Goal: Information Seeking & Learning: Learn about a topic

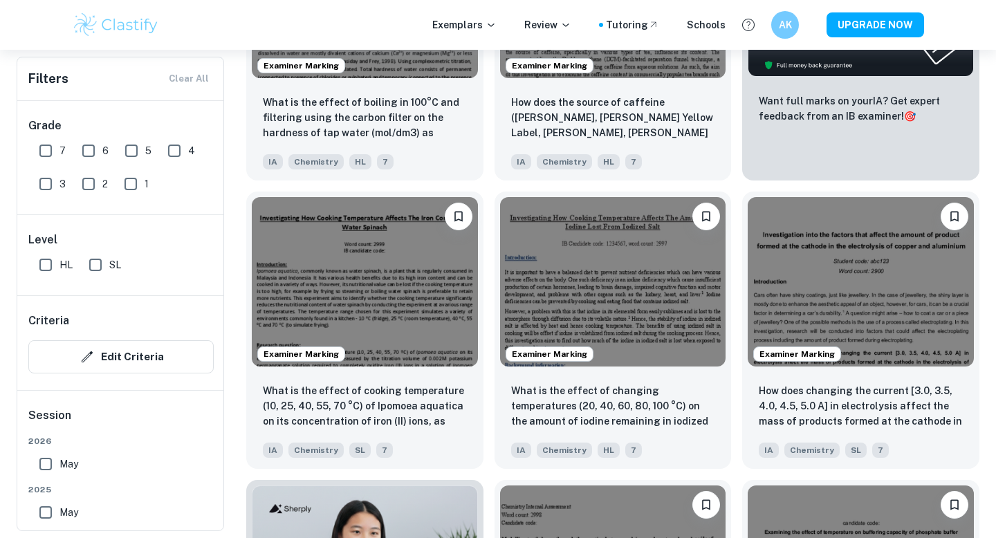
scroll to position [590, 0]
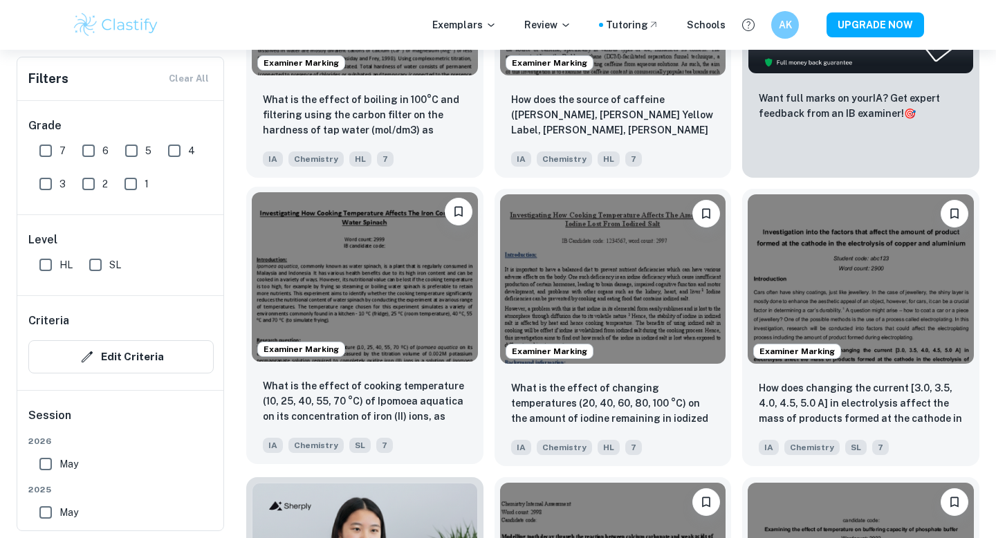
click at [337, 289] on img at bounding box center [365, 277] width 226 height 170
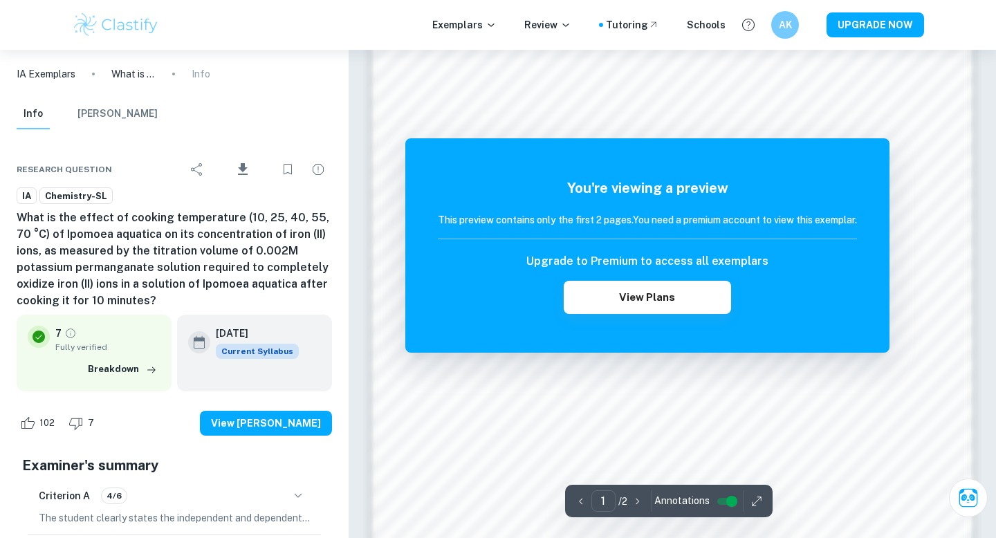
scroll to position [1175, 0]
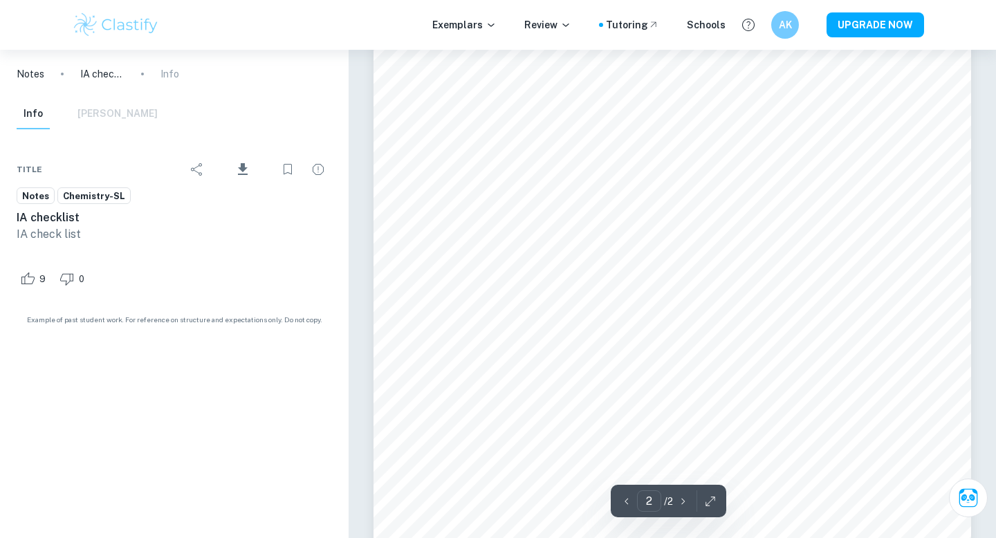
type input "1"
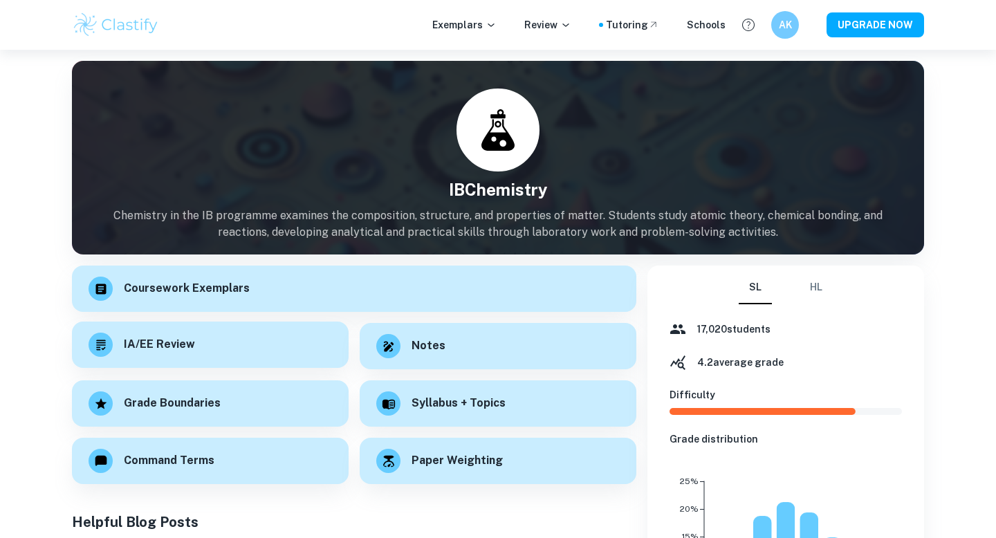
click at [192, 345] on h6 "IA/EE Review" at bounding box center [159, 344] width 71 height 17
click at [819, 291] on button "HL" at bounding box center [816, 287] width 33 height 33
click at [765, 292] on button "SL" at bounding box center [755, 287] width 33 height 33
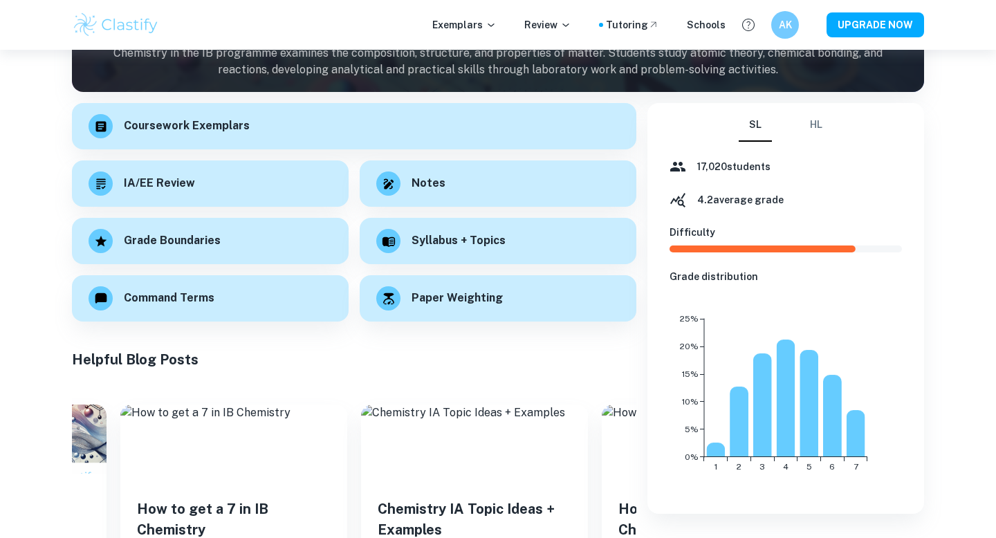
scroll to position [161, 0]
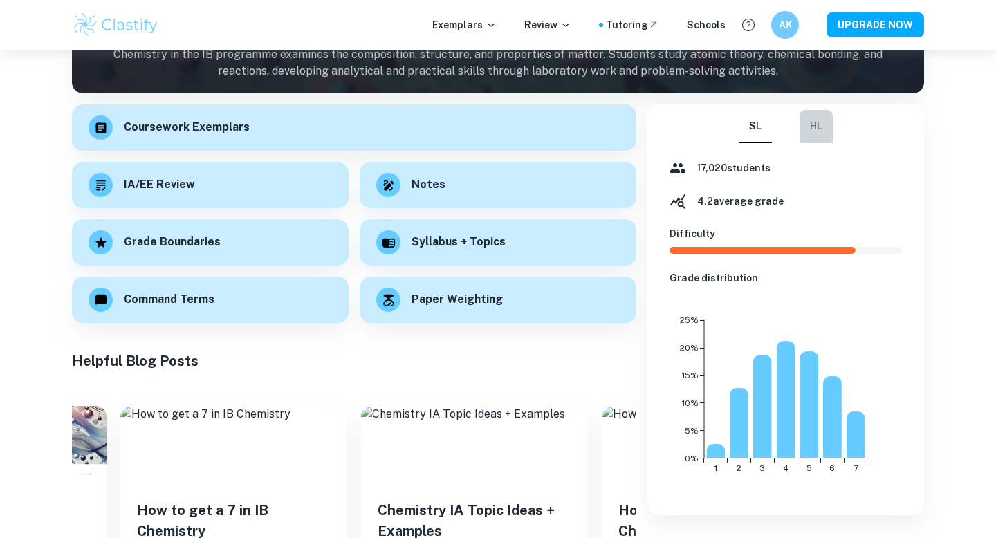
click at [814, 126] on button "HL" at bounding box center [816, 126] width 33 height 33
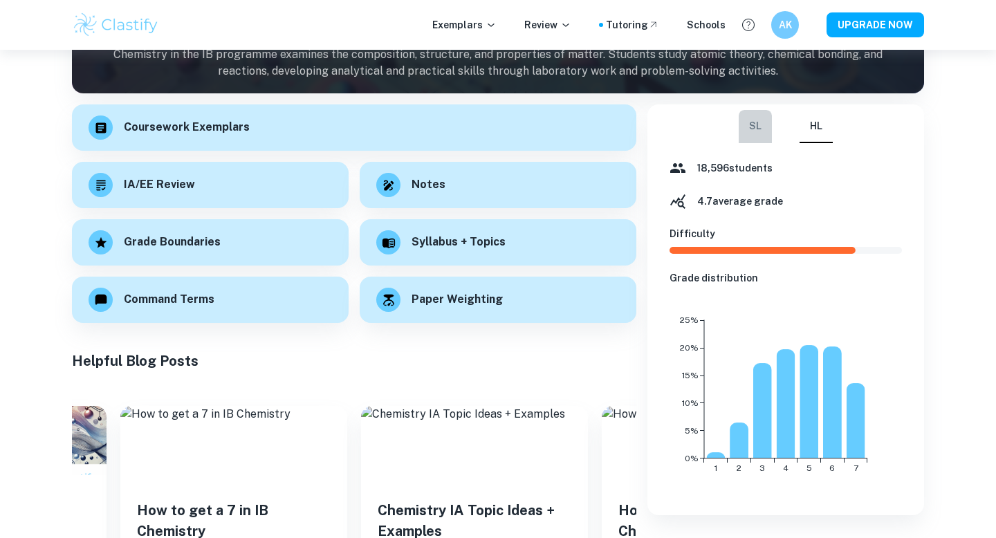
click at [772, 134] on button "SL" at bounding box center [755, 126] width 33 height 33
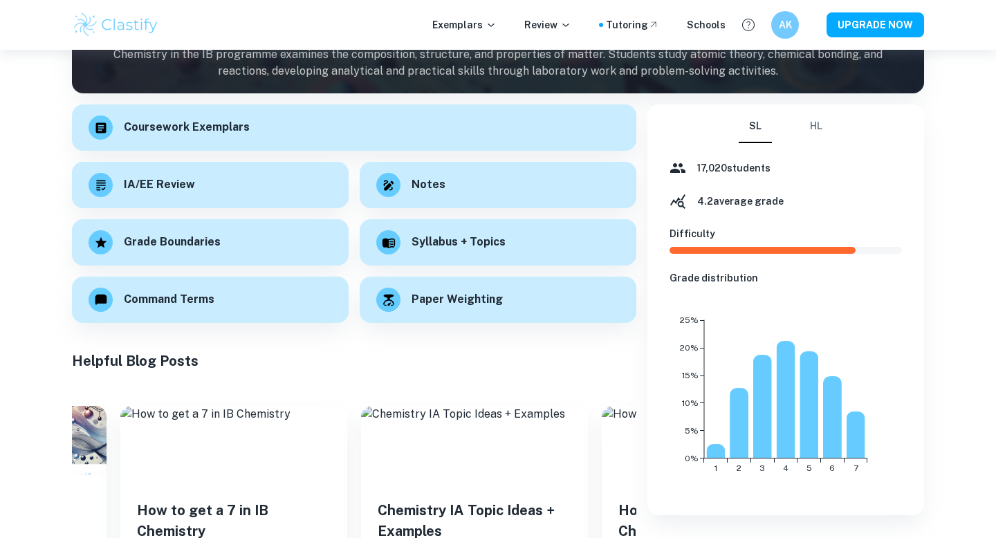
click at [802, 128] on button "HL" at bounding box center [816, 126] width 33 height 33
click at [768, 128] on button "SL" at bounding box center [755, 126] width 33 height 33
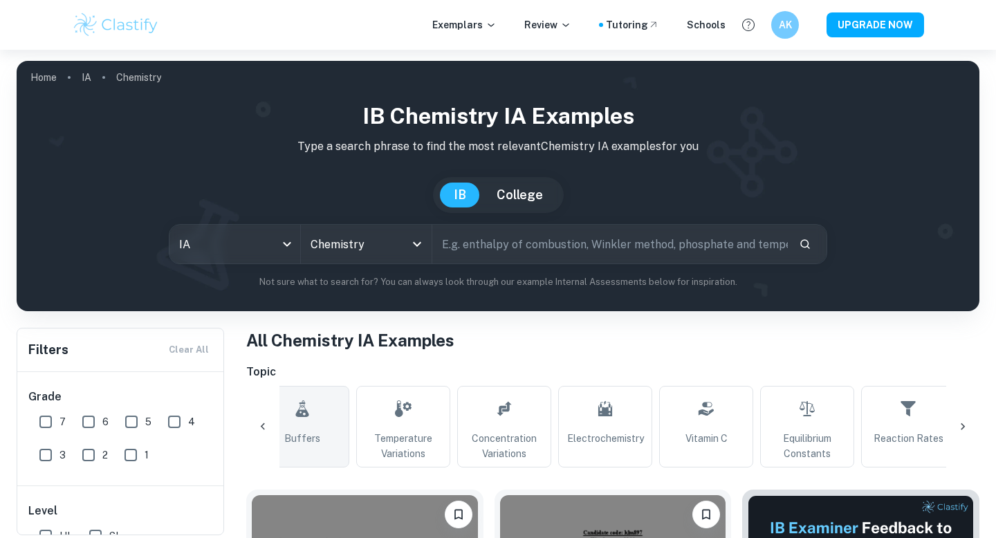
scroll to position [0, 328]
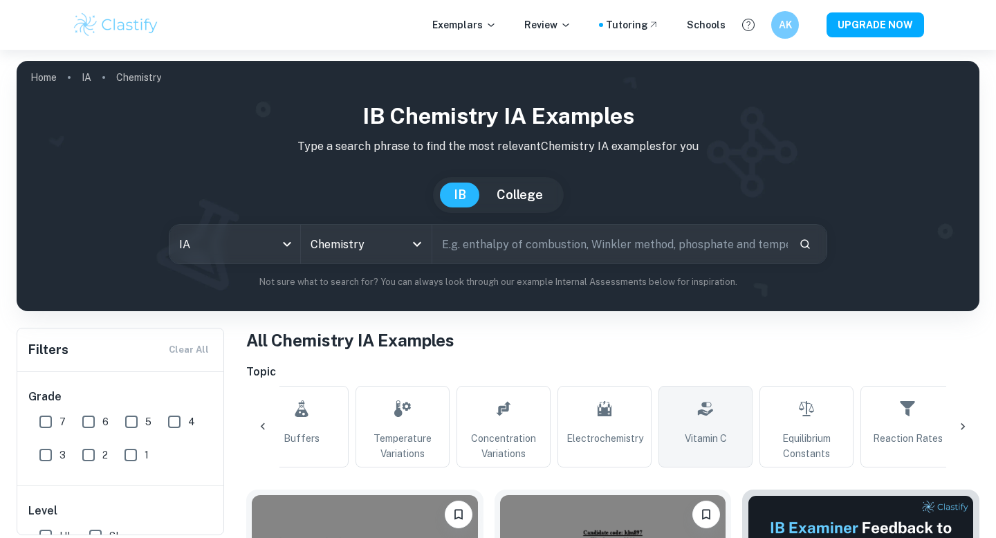
click at [696, 430] on link "Vitamin C" at bounding box center [706, 427] width 94 height 82
type input "Vitamin C"
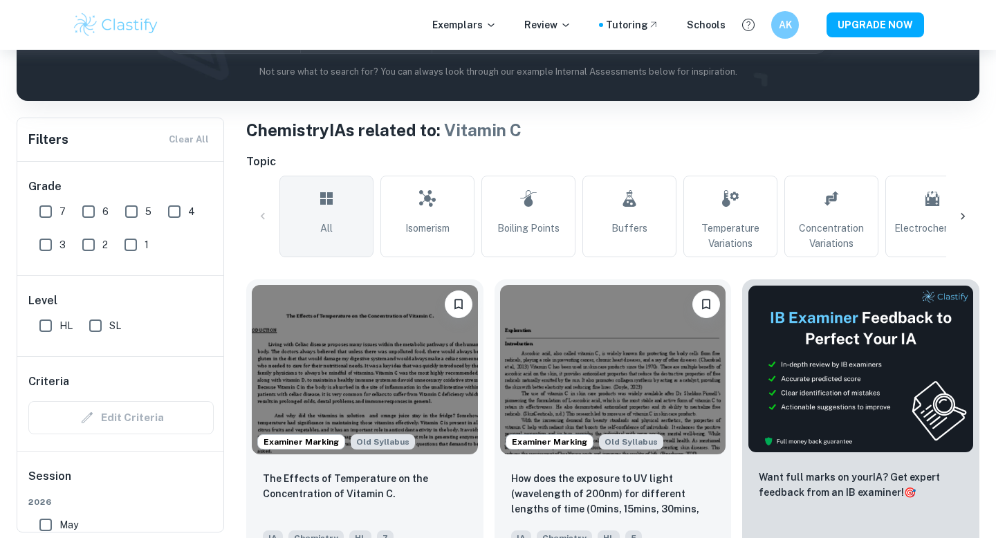
click at [331, 230] on span "All" at bounding box center [326, 228] width 12 height 15
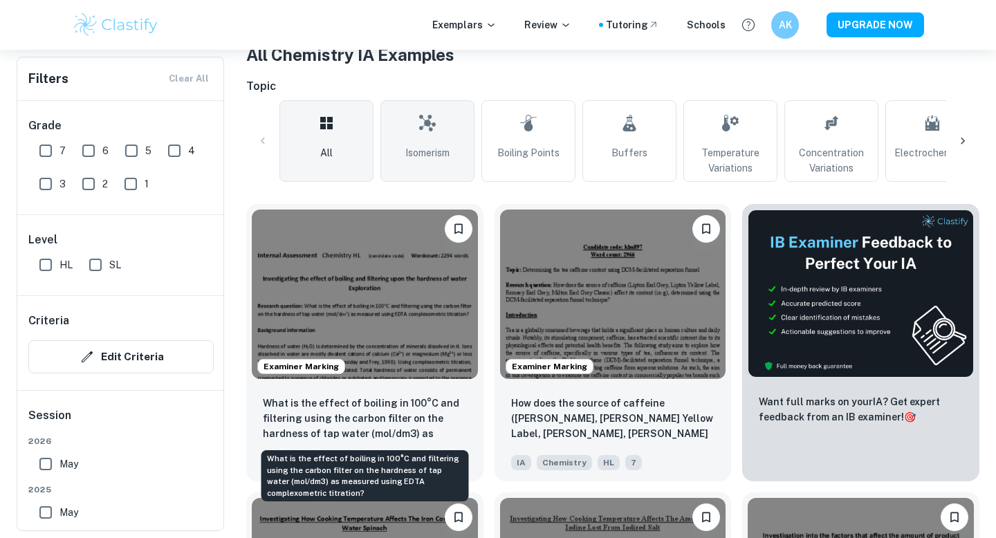
scroll to position [291, 0]
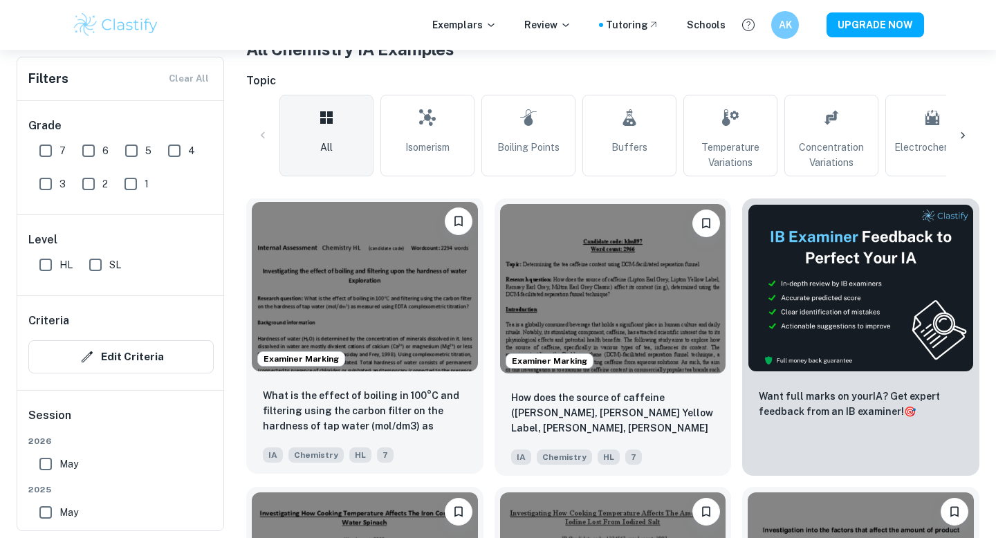
click at [400, 259] on img at bounding box center [365, 287] width 226 height 170
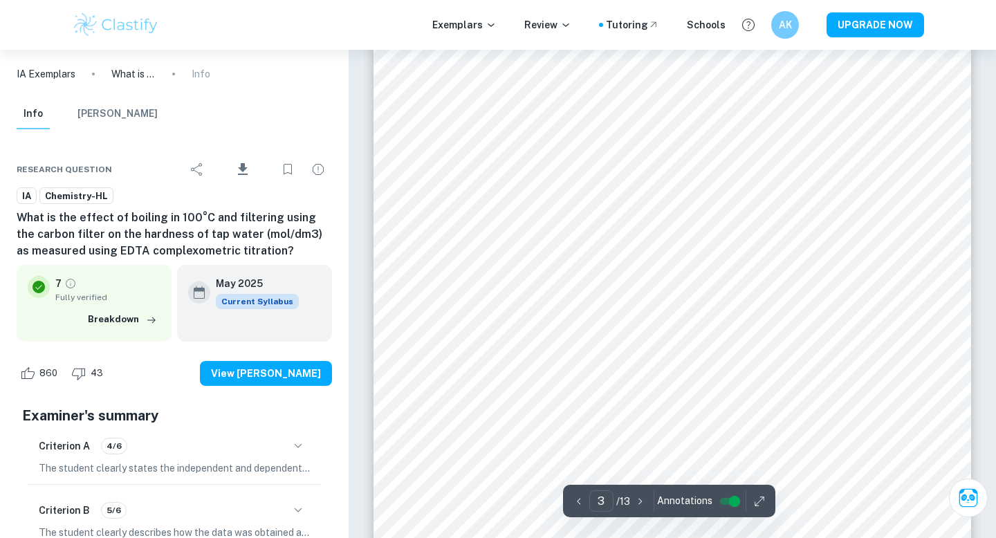
scroll to position [2075, 0]
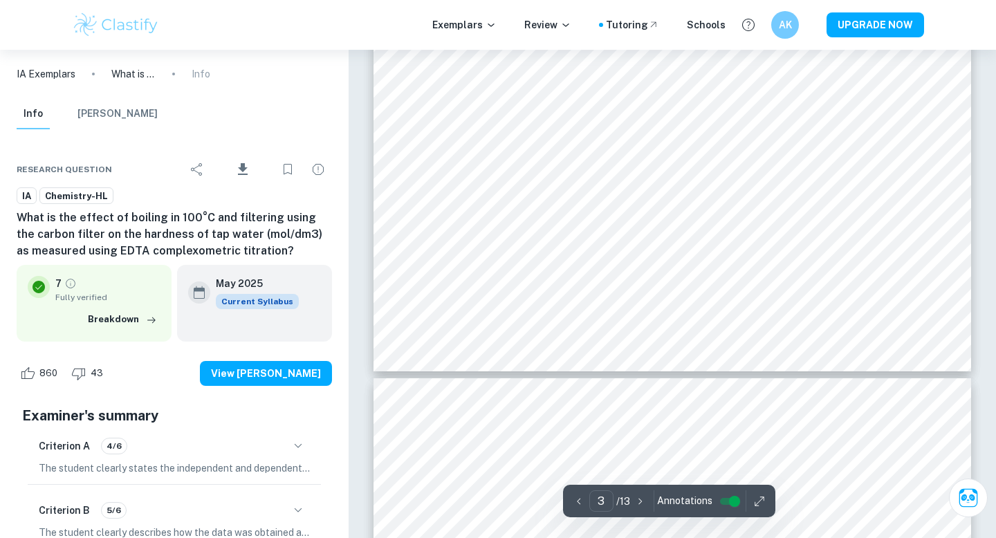
type input "4"
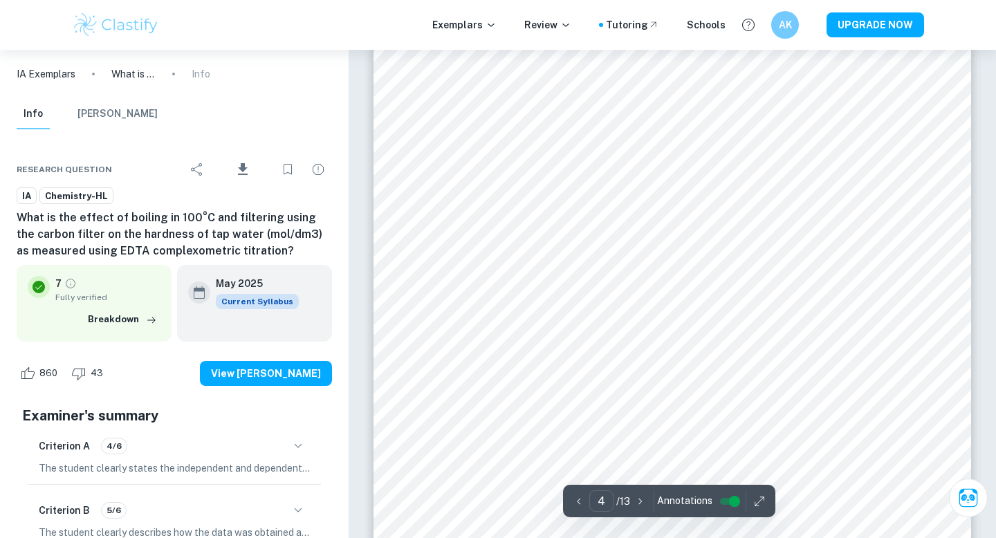
scroll to position [2912, 0]
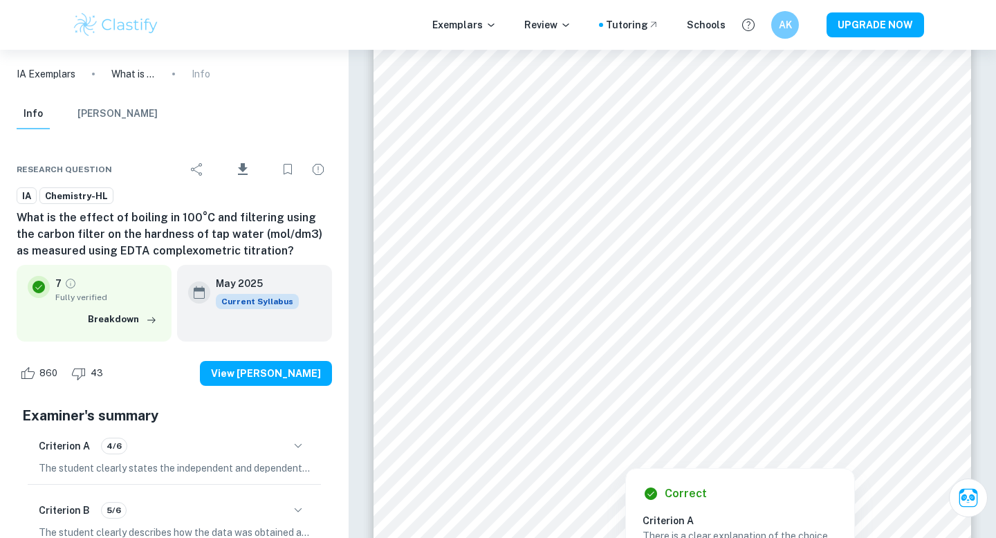
click at [657, 420] on div at bounding box center [672, 426] width 453 height 17
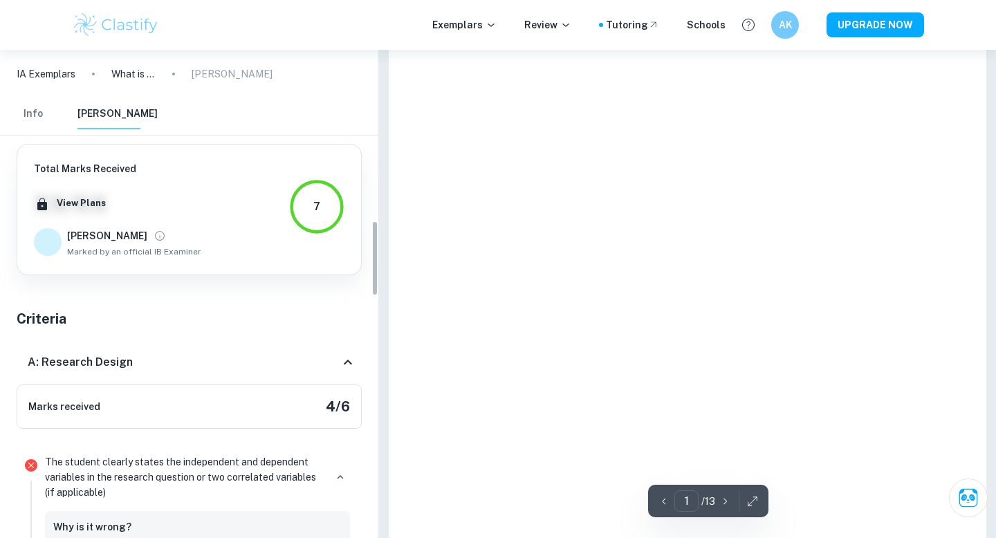
type input "4"
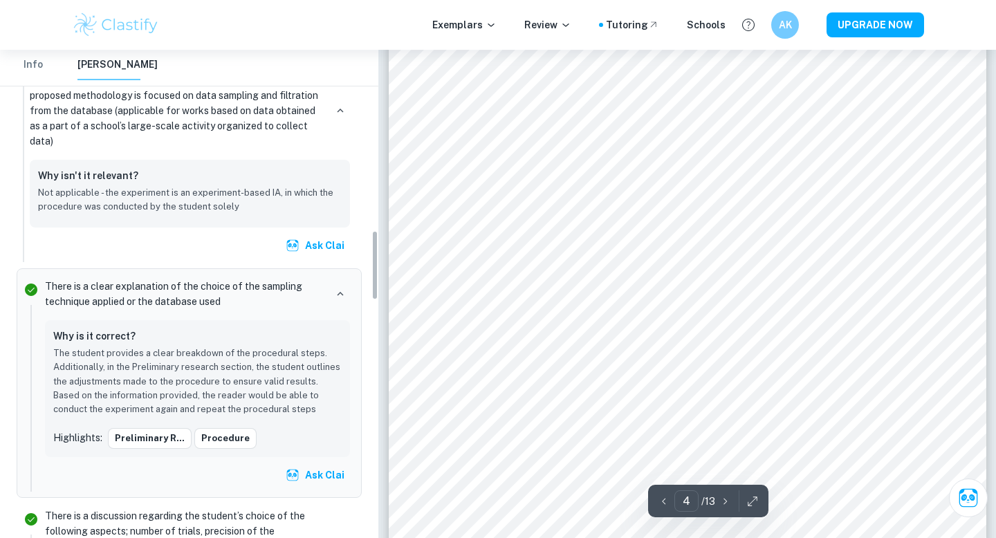
scroll to position [1261, 0]
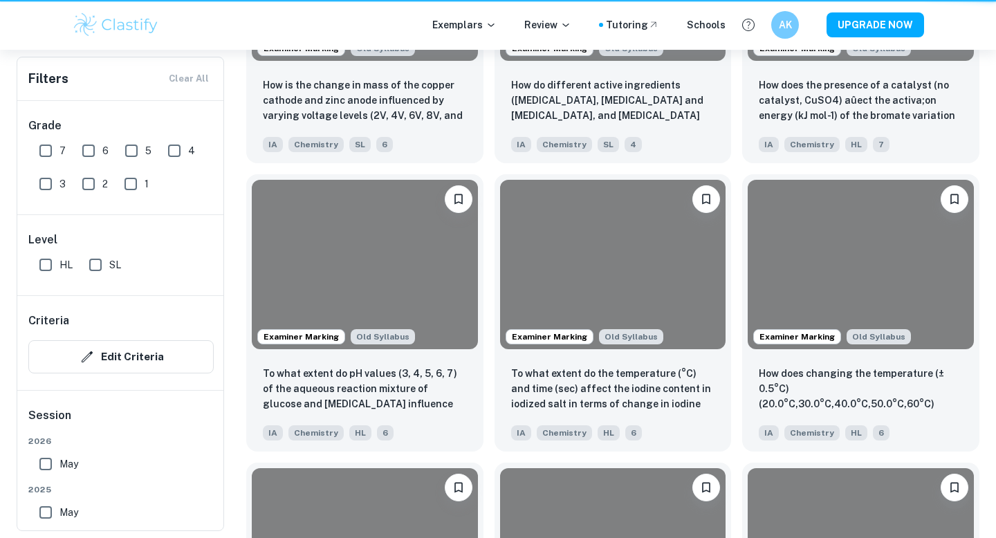
scroll to position [291, 0]
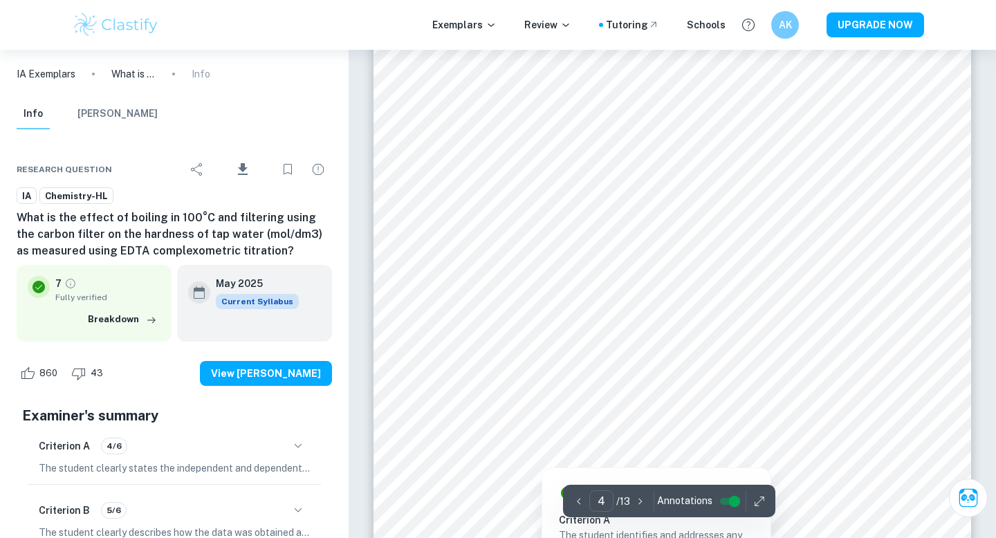
scroll to position [2768, 0]
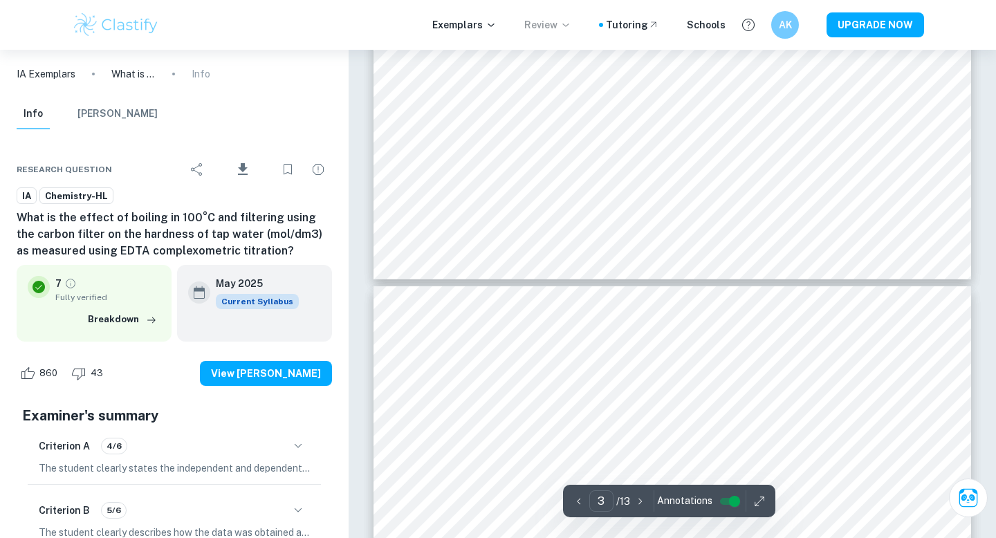
type input "4"
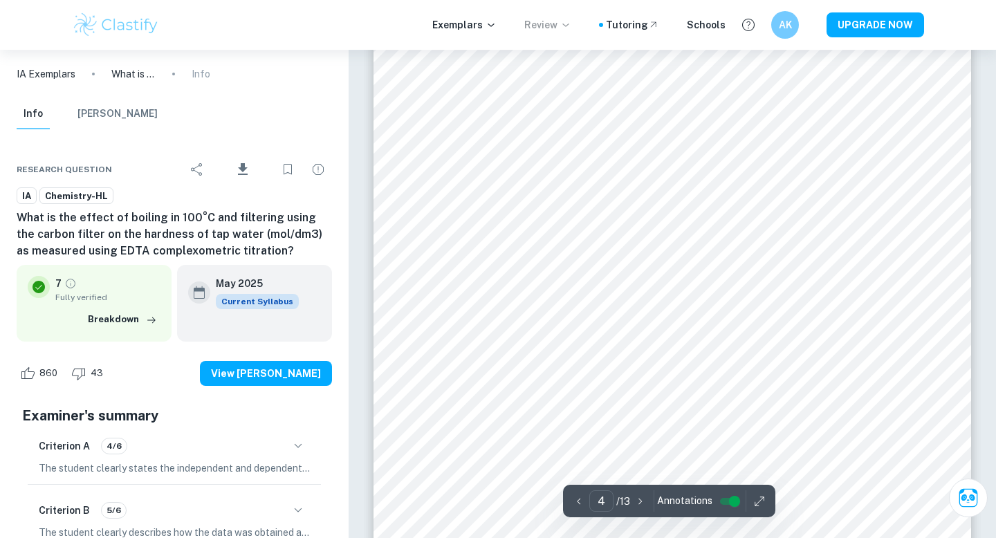
scroll to position [2844, 0]
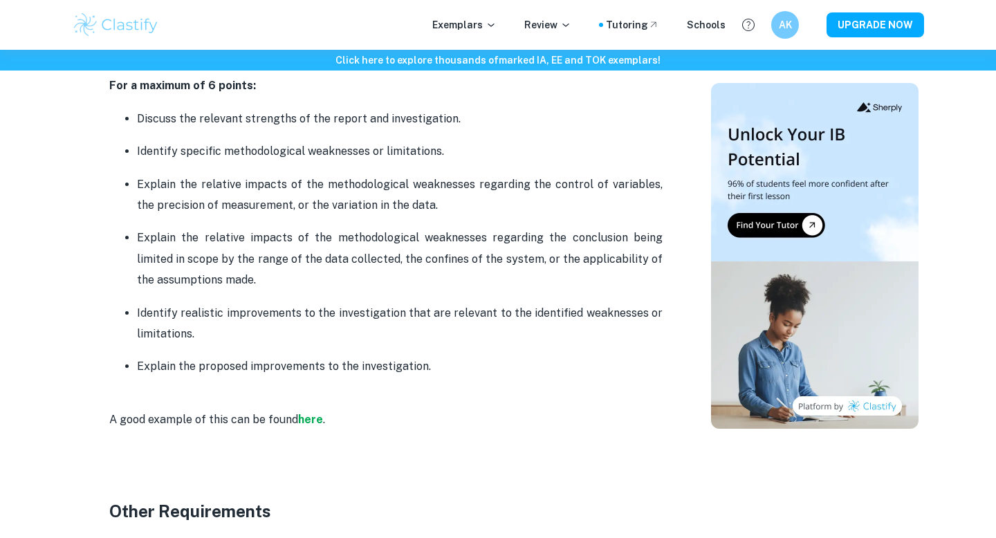
scroll to position [3157, 0]
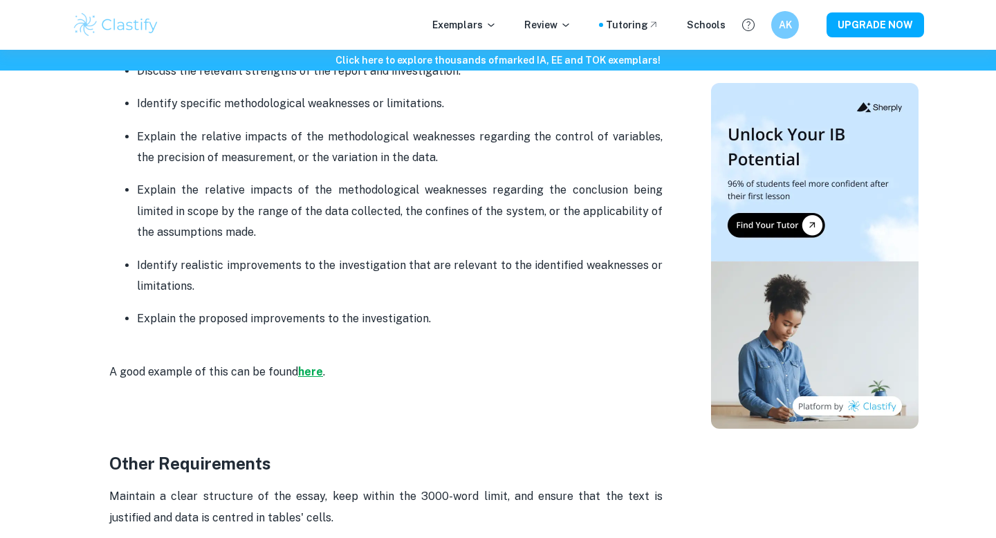
click at [313, 369] on strong "here" at bounding box center [310, 371] width 25 height 13
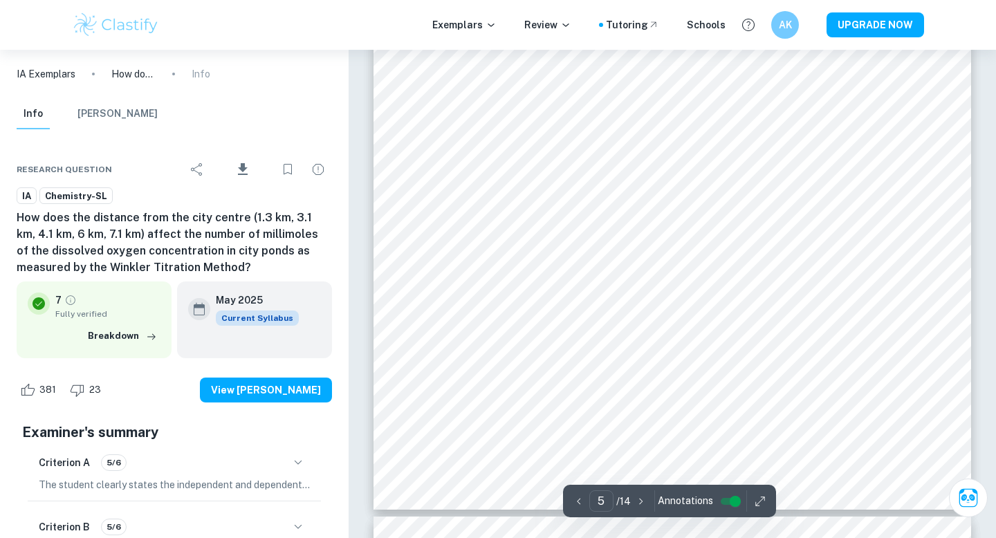
scroll to position [4000, 0]
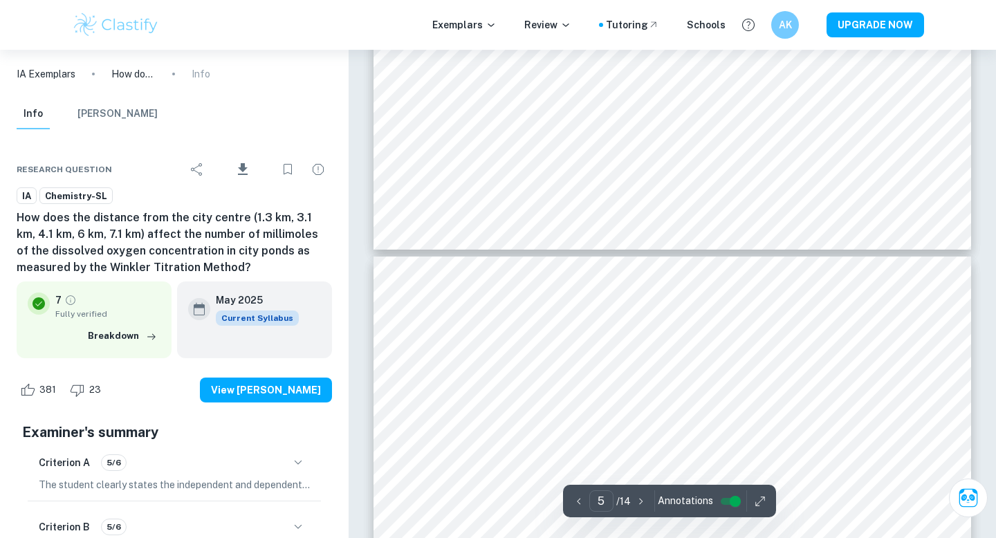
type input "6"
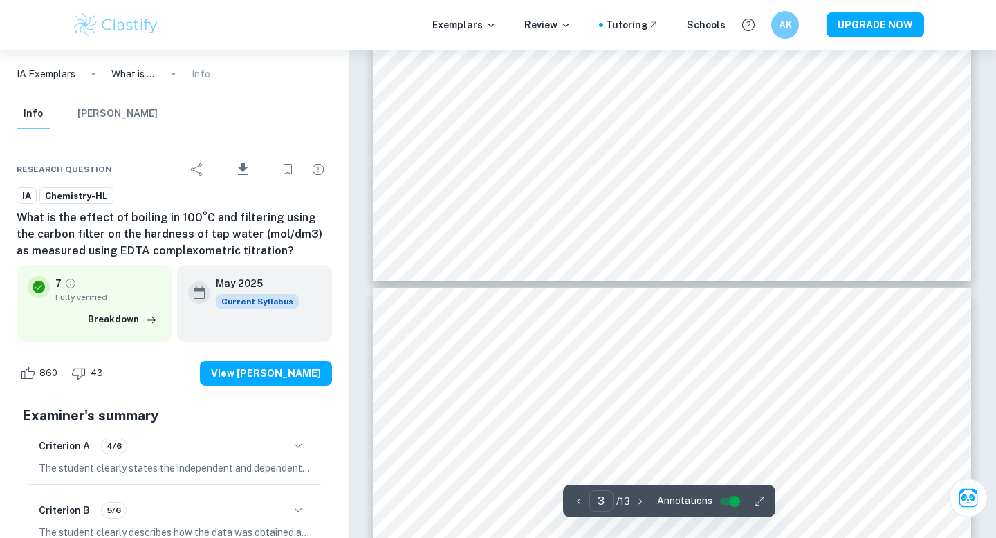
type input "4"
